Goal: Check status: Check status

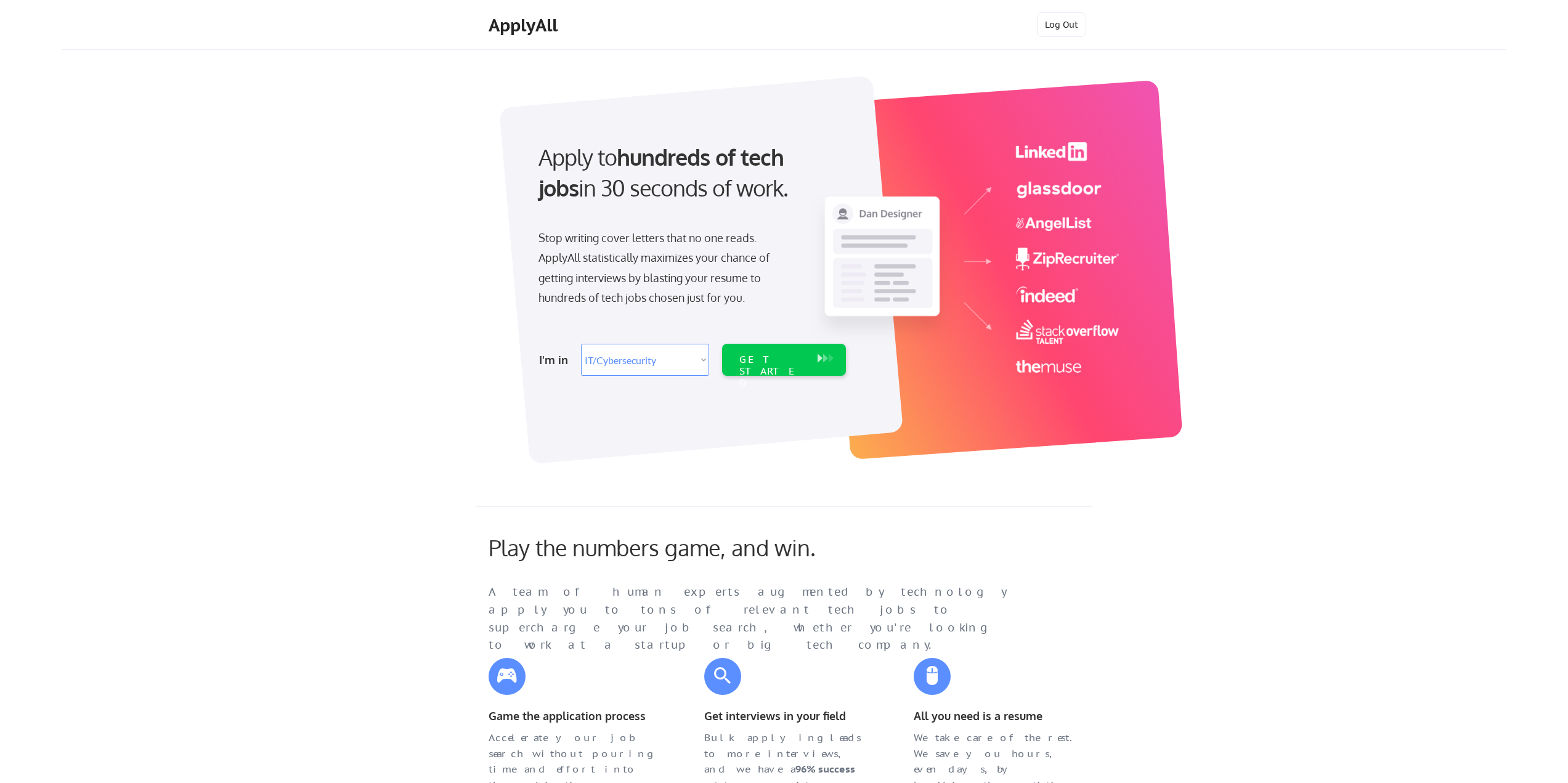
select select ""it_security""
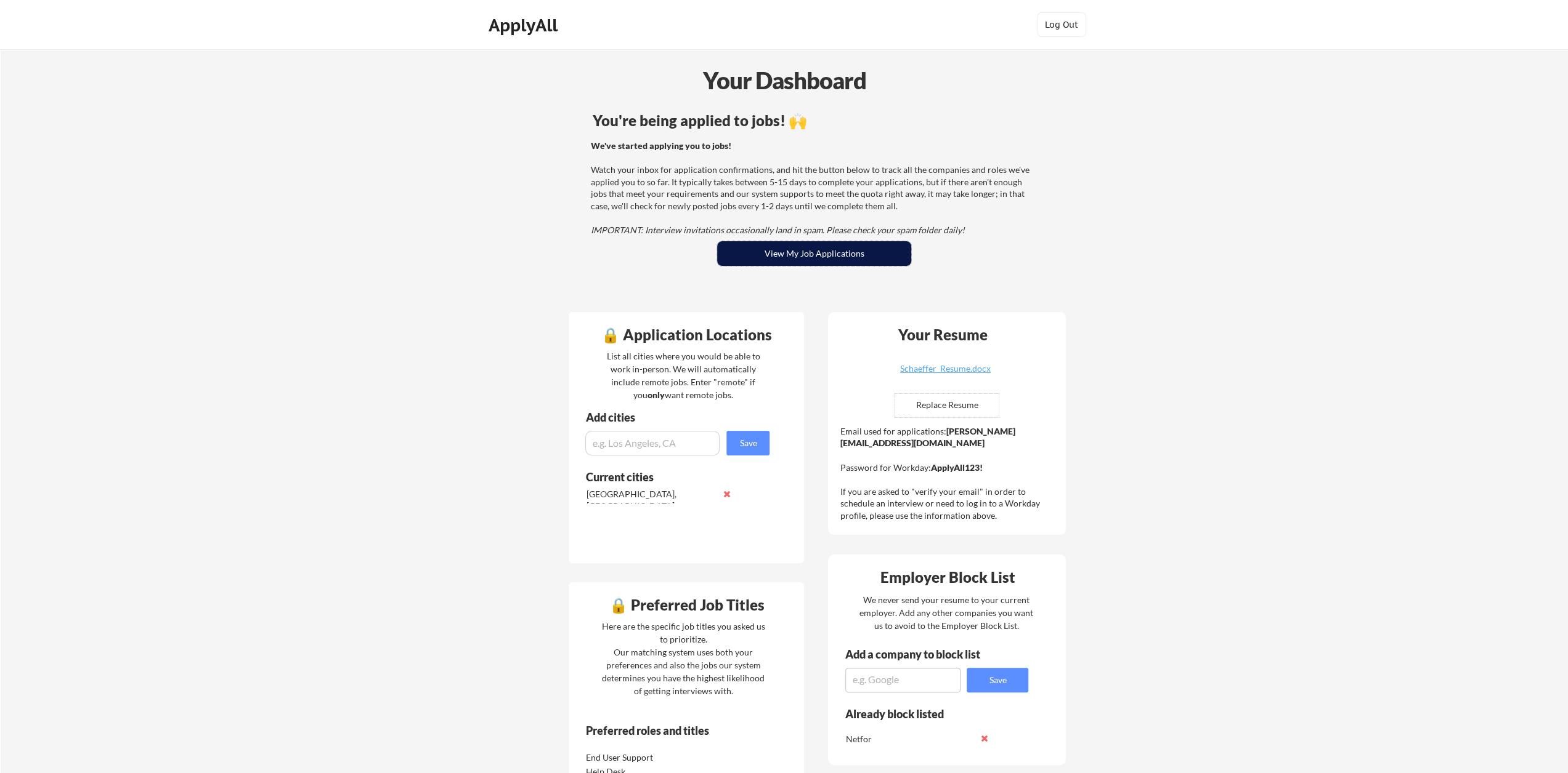
click at [828, 257] on button "View My Job Applications" at bounding box center [814, 253] width 194 height 24
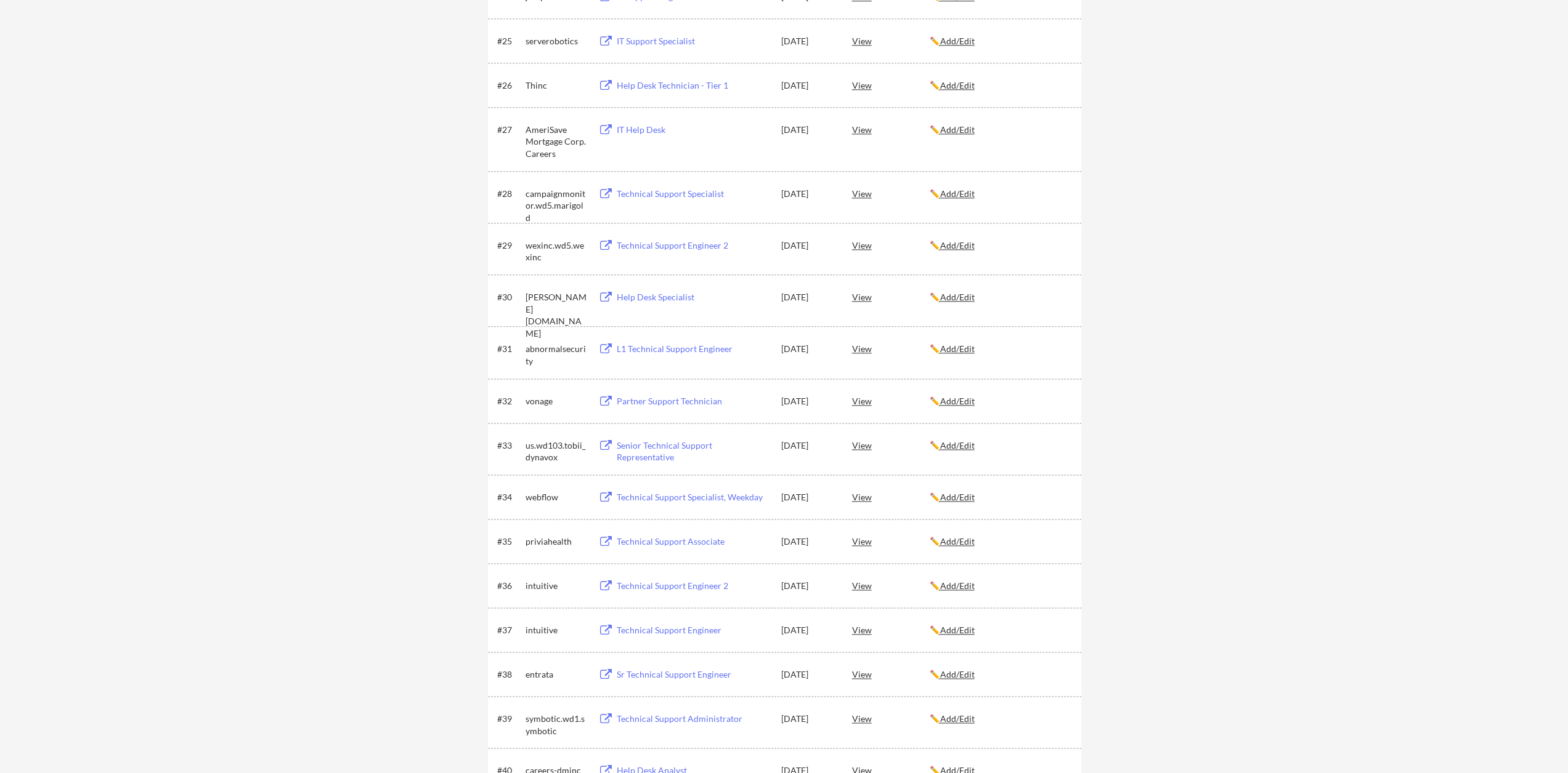
scroll to position [2162, 0]
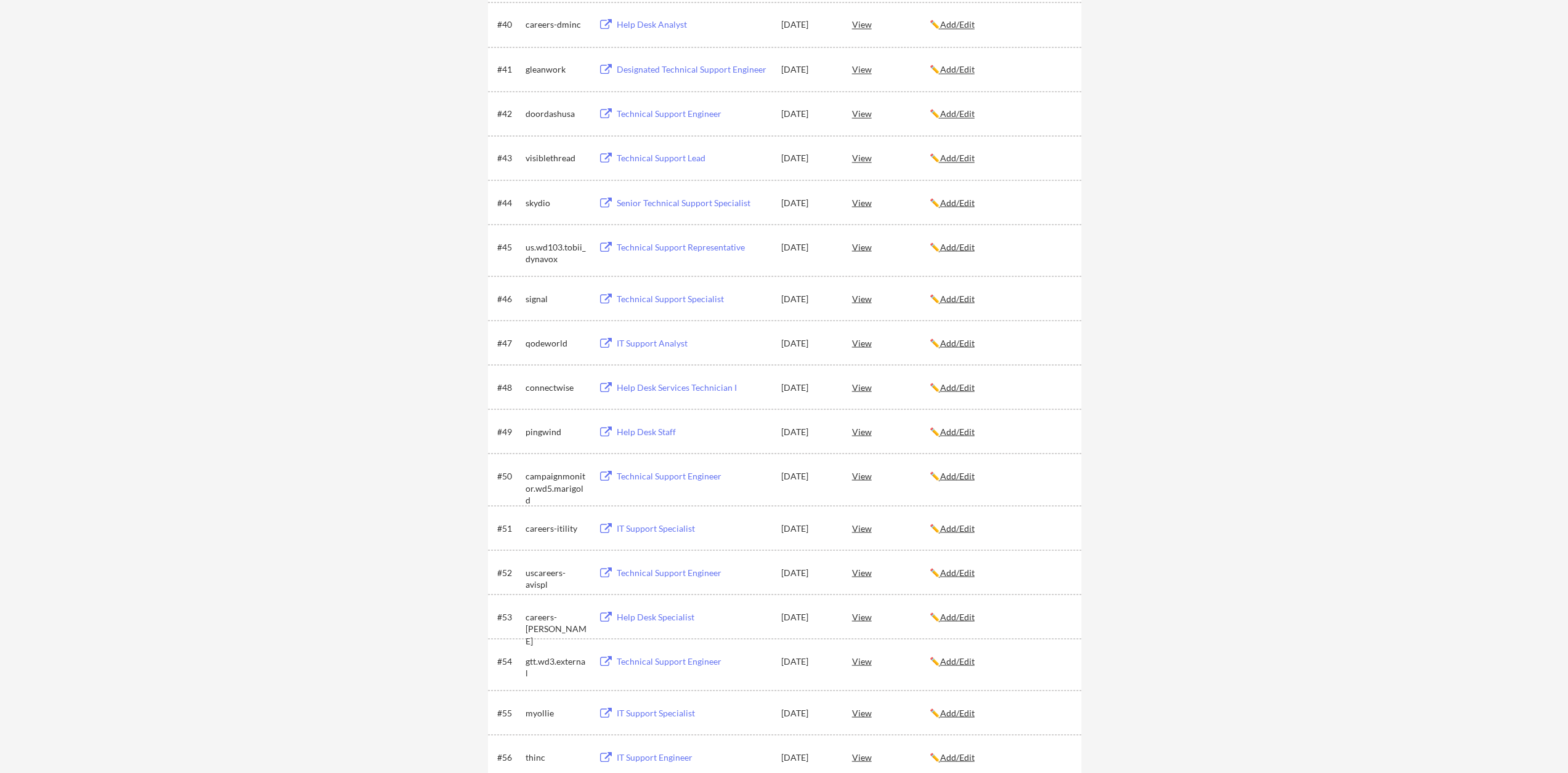
click at [711, 387] on div "Help Desk Services Technician I" at bounding box center [692, 387] width 153 height 13
click at [860, 387] on div "View" at bounding box center [891, 387] width 78 height 22
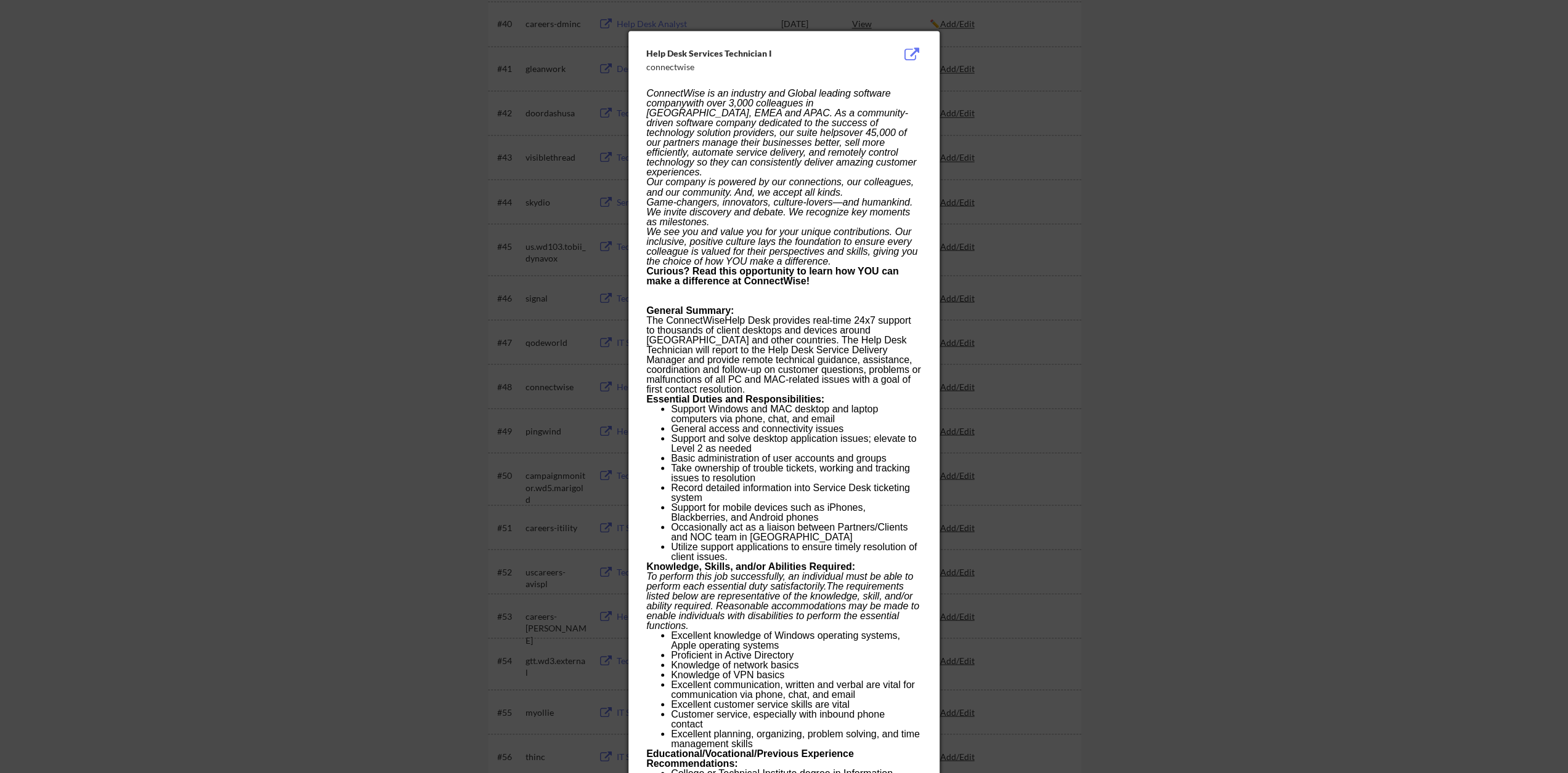
scroll to position [2224, 0]
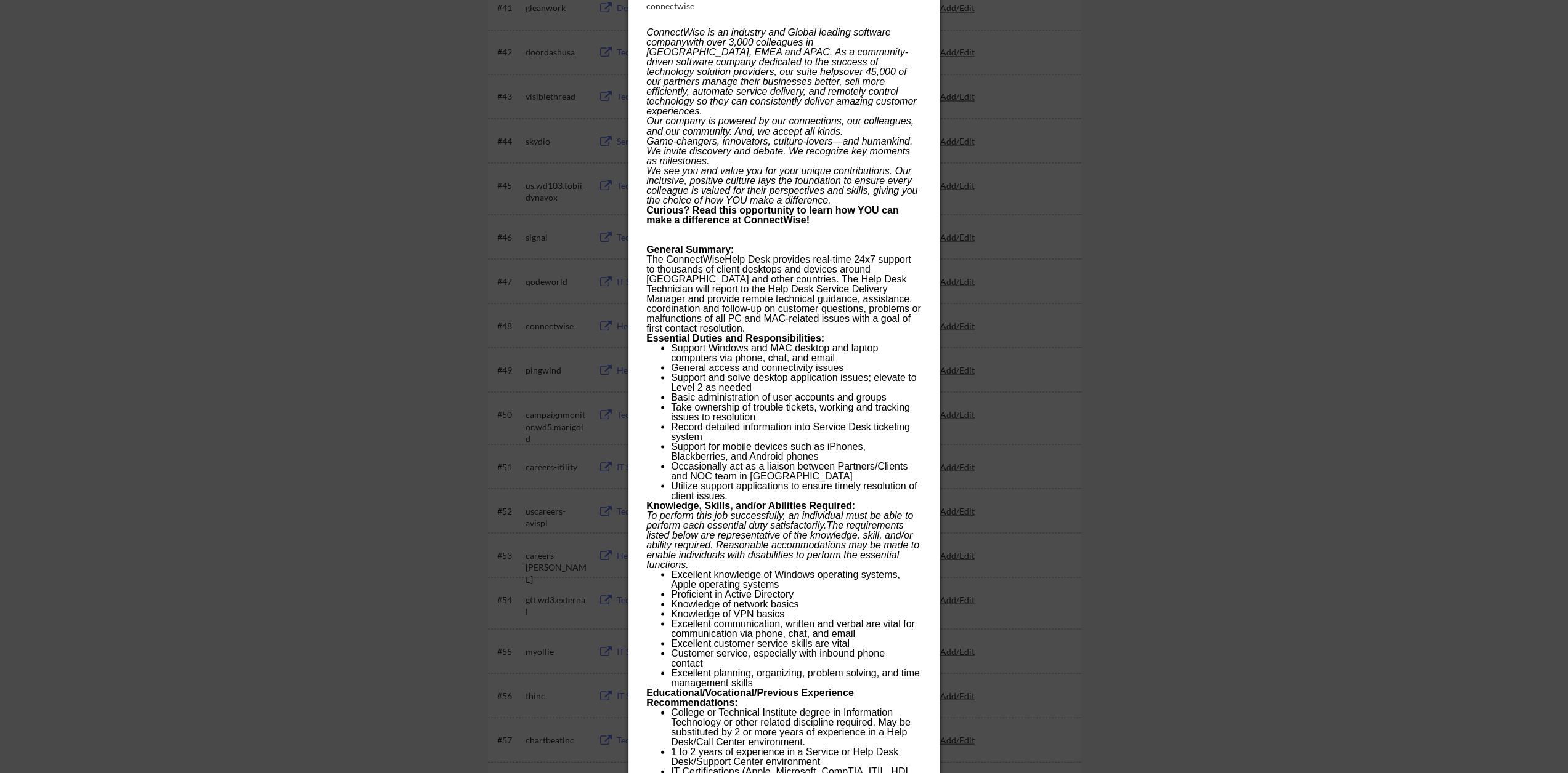
click at [326, 192] on div at bounding box center [784, 386] width 1568 height 773
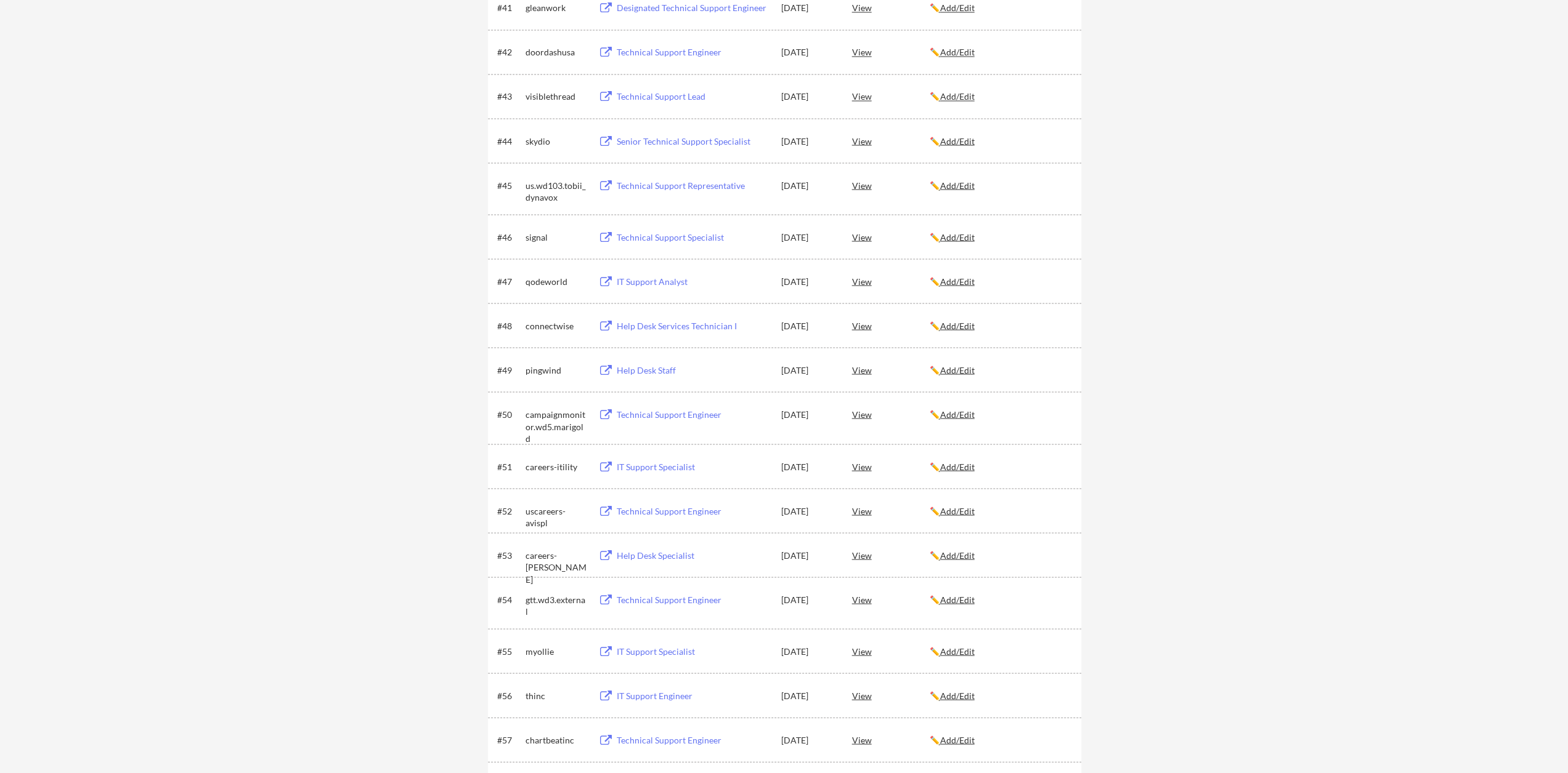
click at [652, 325] on div "Help Desk Services Technician I" at bounding box center [692, 325] width 153 height 13
click at [631, 325] on div "Help Desk Services Technician I" at bounding box center [692, 325] width 153 height 13
click at [866, 323] on div "View" at bounding box center [891, 325] width 78 height 22
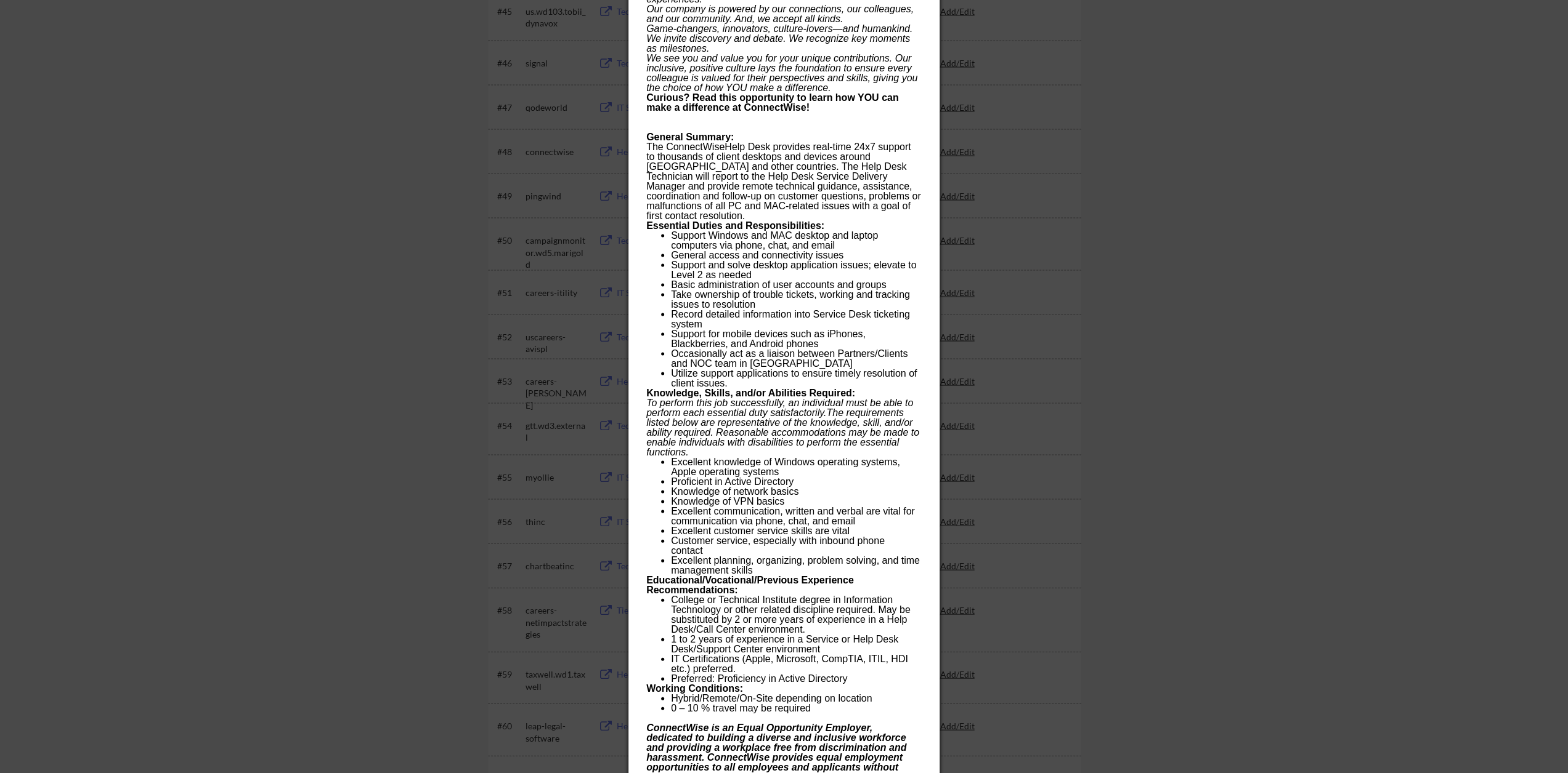
scroll to position [2408, 0]
